Goal: Task Accomplishment & Management: Complete application form

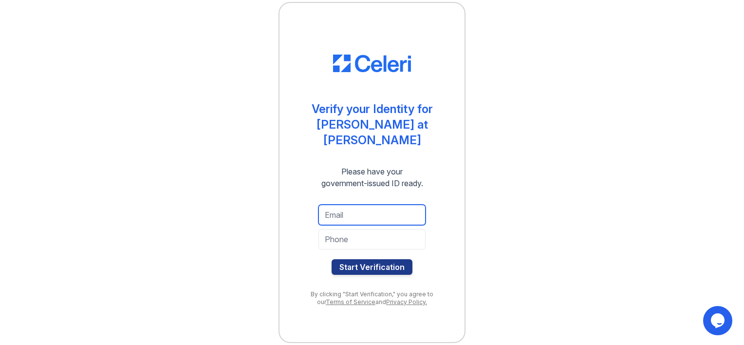
click at [347, 208] on input "email" at bounding box center [371, 214] width 107 height 20
type input "hanageta21@gmail.com"
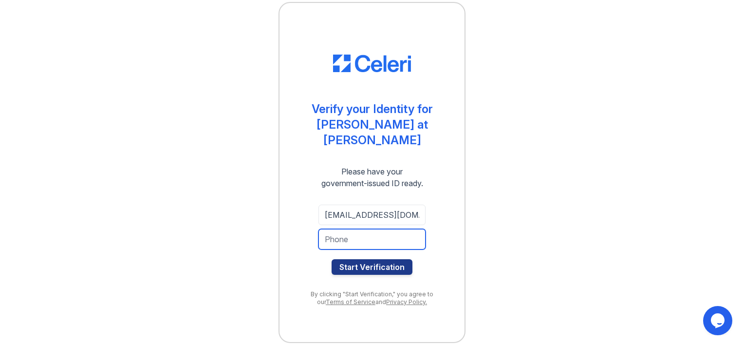
click at [335, 229] on input "tel" at bounding box center [371, 239] width 107 height 20
type input "5404266397"
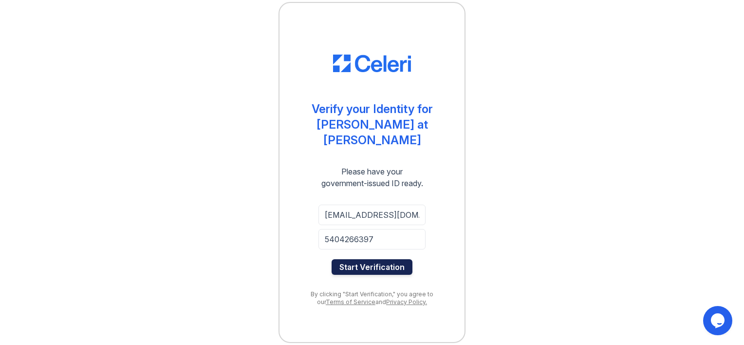
click at [369, 259] on button "Start Verification" at bounding box center [372, 267] width 81 height 16
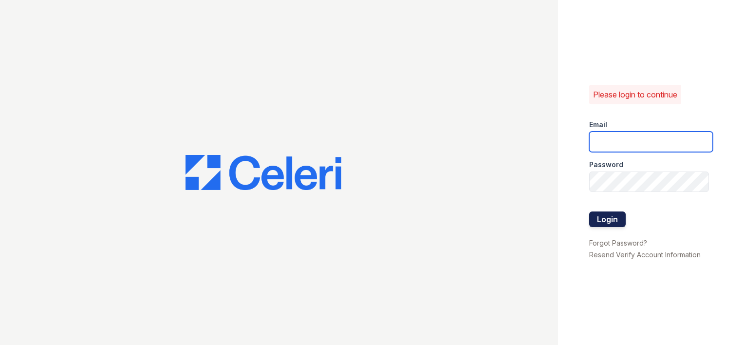
type input "[EMAIL_ADDRESS][DOMAIN_NAME]"
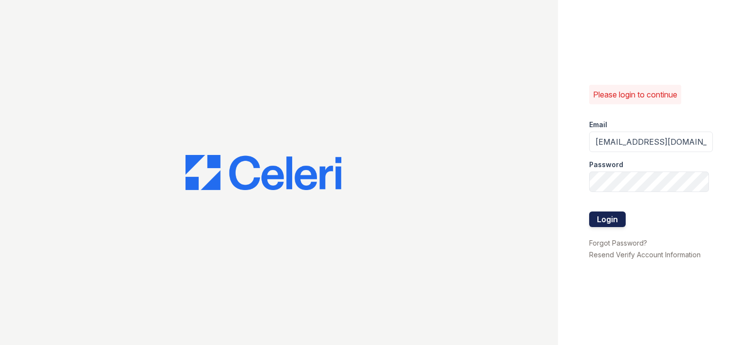
click at [602, 218] on button "Login" at bounding box center [607, 219] width 37 height 16
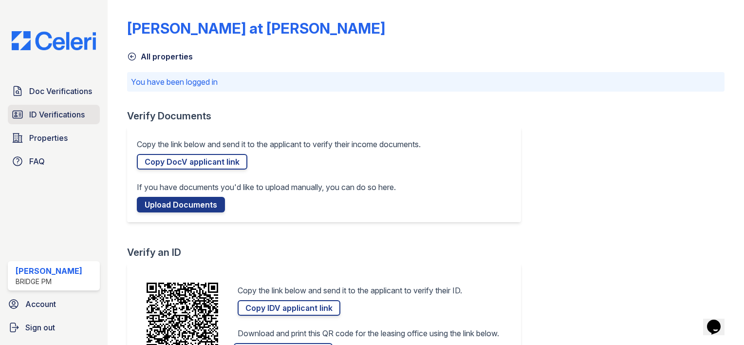
click at [54, 110] on span "ID Verifications" at bounding box center [57, 115] width 56 height 12
